Goal: Task Accomplishment & Management: Complete application form

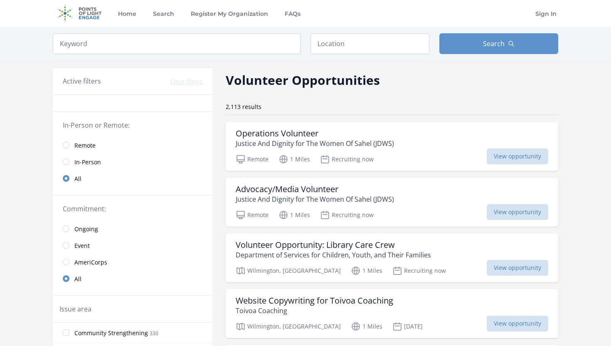
click at [85, 142] on span "Remote" at bounding box center [84, 145] width 21 height 8
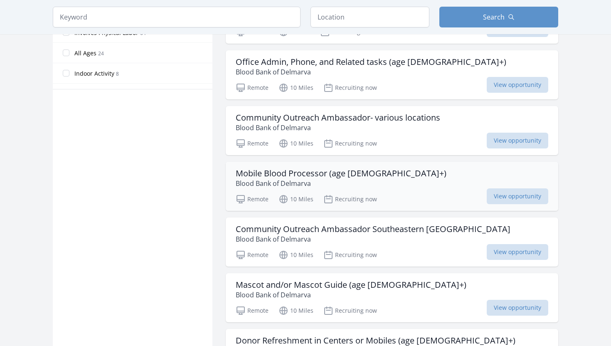
scroll to position [482, 0]
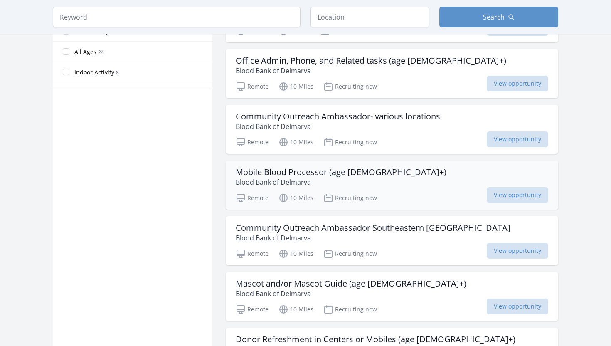
click at [268, 177] on p "Blood Bank of Delmarva" at bounding box center [341, 182] width 211 height 10
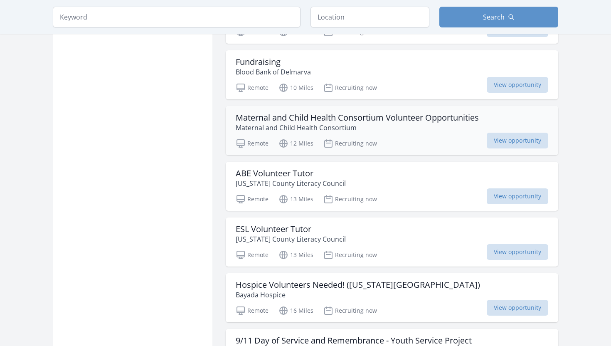
scroll to position [816, 0]
click at [500, 136] on span "View opportunity" at bounding box center [518, 140] width 62 height 16
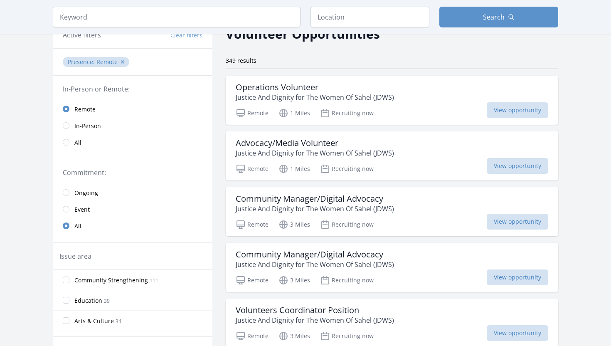
scroll to position [37, 0]
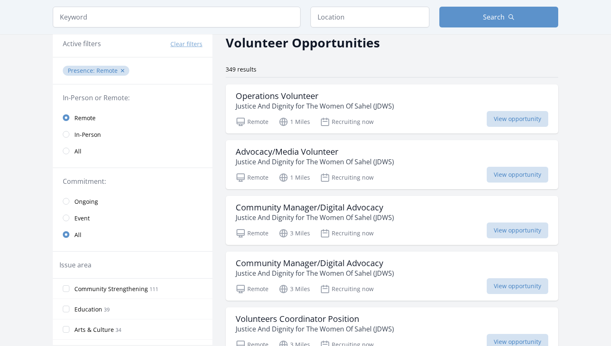
click at [79, 137] on span "In-Person" at bounding box center [87, 134] width 27 height 8
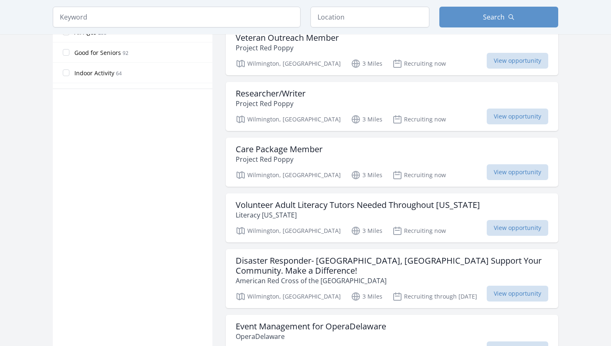
scroll to position [544, 0]
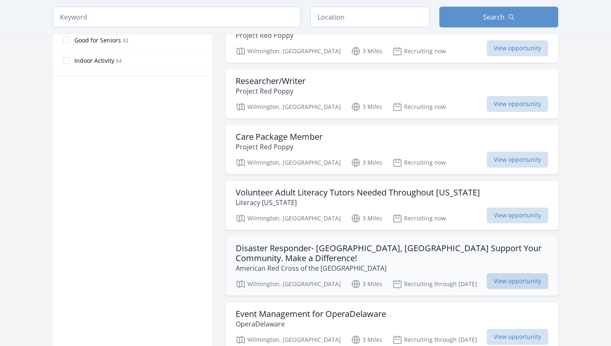
click at [500, 273] on span "View opportunity" at bounding box center [518, 281] width 62 height 16
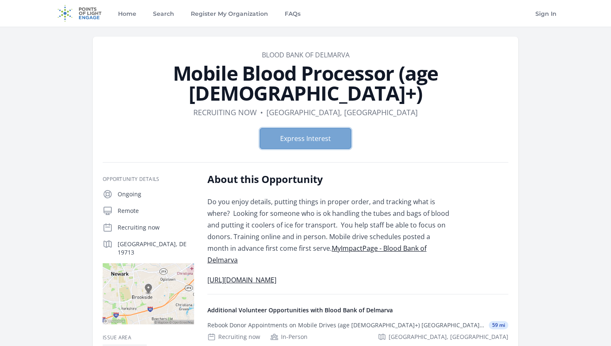
click at [336, 128] on button "Express Interest" at bounding box center [305, 138] width 91 height 21
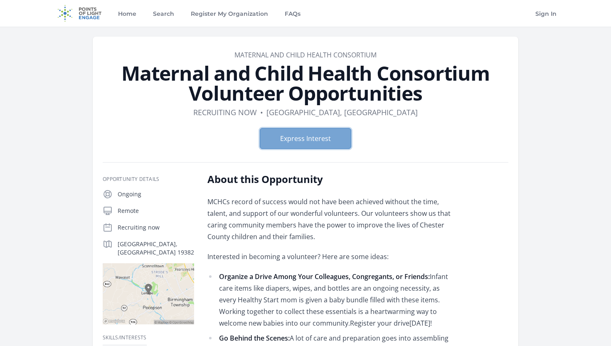
click at [310, 137] on button "Express Interest" at bounding box center [305, 138] width 91 height 21
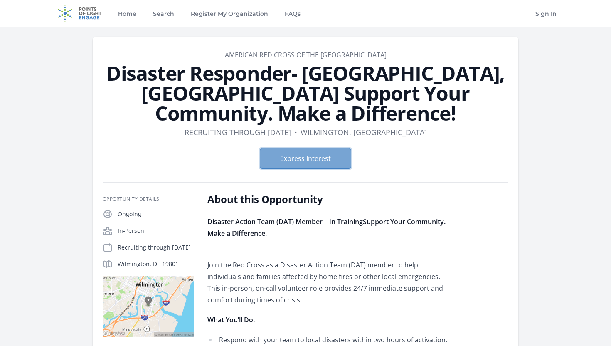
click at [336, 157] on button "Express Interest" at bounding box center [305, 158] width 91 height 21
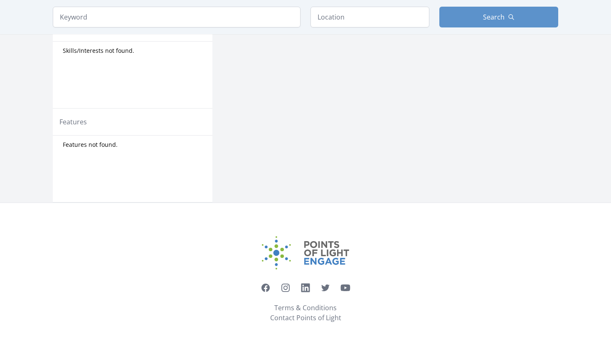
scroll to position [418, 0]
